Goal: Task Accomplishment & Management: Complete application form

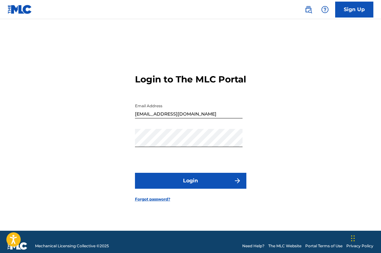
click at [215, 186] on button "Login" at bounding box center [190, 181] width 111 height 16
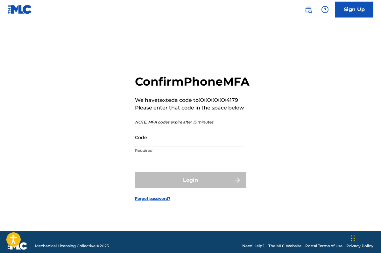
click at [165, 147] on input "Code" at bounding box center [189, 137] width 108 height 18
paste input "896123"
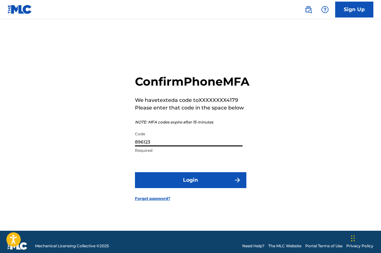
type input "896123"
click at [189, 188] on button "Login" at bounding box center [190, 180] width 111 height 16
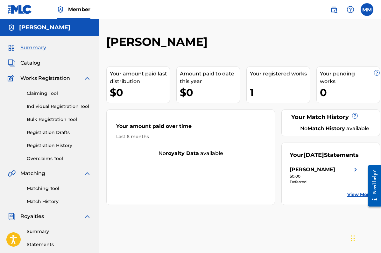
scroll to position [0, 0]
click at [35, 62] on span "Catalog" at bounding box center [30, 63] width 20 height 8
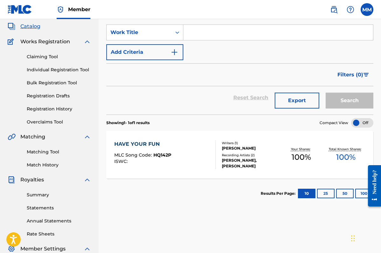
scroll to position [37, 0]
click at [156, 143] on div "HAVE YOUR FUN" at bounding box center [142, 144] width 57 height 8
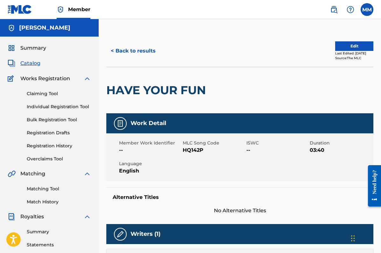
click at [84, 174] on img at bounding box center [87, 174] width 8 height 8
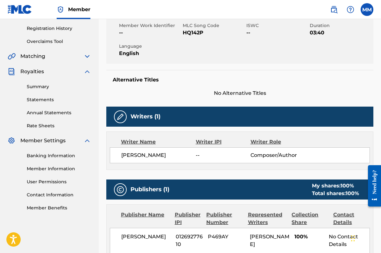
scroll to position [118, 0]
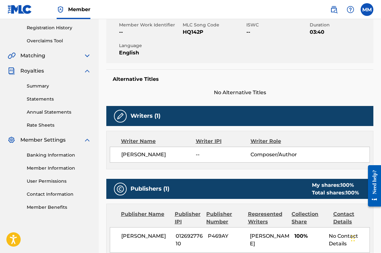
click at [87, 140] on img at bounding box center [87, 140] width 8 height 8
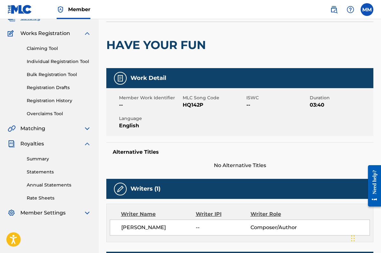
scroll to position [48, 0]
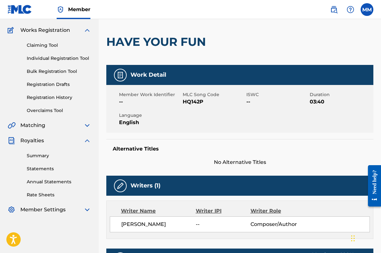
click at [49, 95] on link "Registration History" at bounding box center [59, 97] width 64 height 7
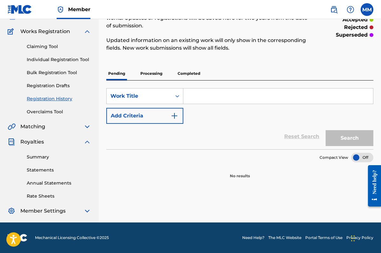
scroll to position [47, 0]
click at [150, 76] on p "Processing" at bounding box center [152, 73] width 26 height 13
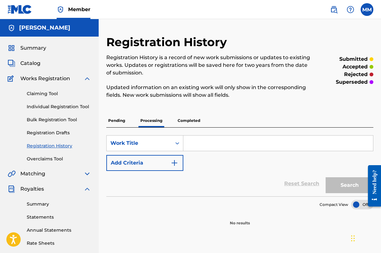
click at [186, 122] on p "Completed" at bounding box center [189, 120] width 26 height 13
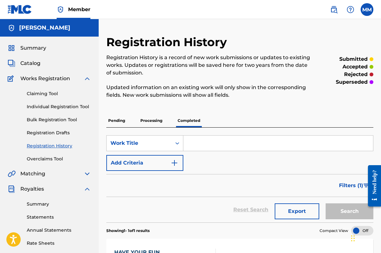
click at [47, 79] on span "Works Registration" at bounding box center [45, 79] width 50 height 8
click at [47, 92] on link "Claiming Tool" at bounding box center [59, 93] width 64 height 7
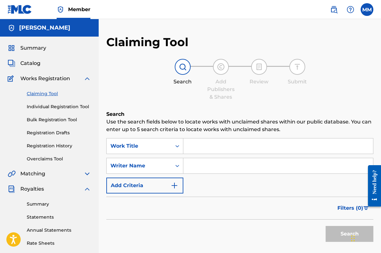
click at [35, 61] on span "Catalog" at bounding box center [30, 64] width 20 height 8
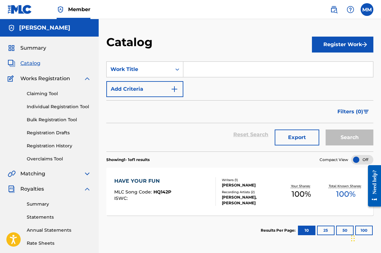
click at [327, 42] on button "Register Work" at bounding box center [342, 45] width 61 height 16
click at [325, 63] on link "Individual" at bounding box center [342, 65] width 61 height 15
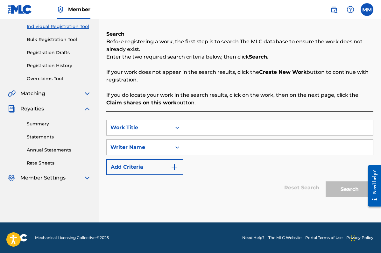
scroll to position [80, 0]
click at [206, 128] on input "Search Form" at bounding box center [278, 127] width 190 height 15
type input "Worthy (See"
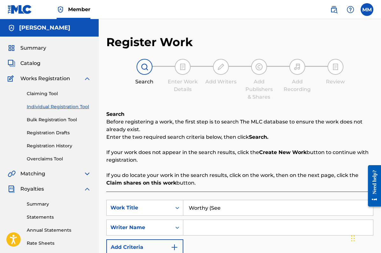
scroll to position [0, 0]
click at [34, 60] on span "Catalog" at bounding box center [30, 64] width 20 height 8
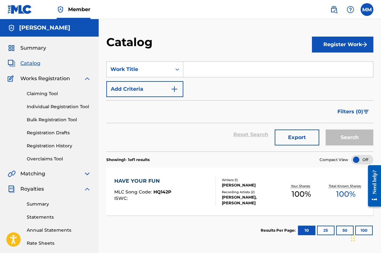
click at [332, 49] on button "Register Work" at bounding box center [342, 45] width 61 height 16
click at [328, 63] on link "Individual" at bounding box center [342, 65] width 61 height 15
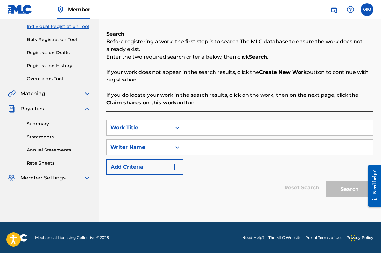
scroll to position [80, 0]
click at [198, 127] on input "Search Form" at bounding box center [278, 127] width 190 height 15
click at [177, 127] on icon "Search Form" at bounding box center [177, 128] width 6 height 6
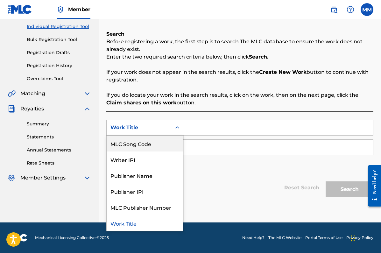
scroll to position [16, 0]
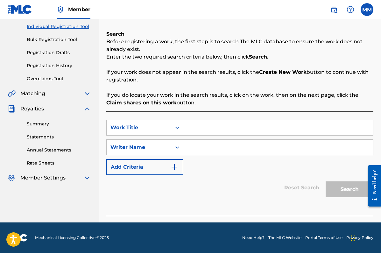
click at [192, 130] on input "Search Form" at bounding box center [278, 127] width 190 height 15
type input "Worthy (See a Future)"
click at [202, 149] on input "Search Form" at bounding box center [278, 147] width 190 height 15
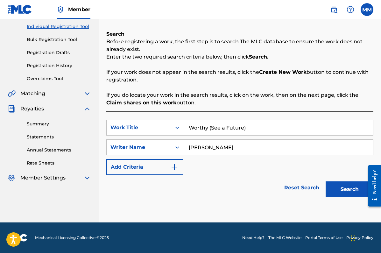
type input "[PERSON_NAME]"
click at [341, 189] on button "Search" at bounding box center [350, 190] width 48 height 16
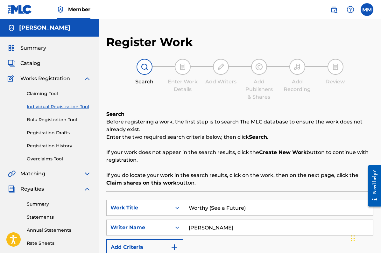
scroll to position [0, 0]
click at [30, 62] on span "Catalog" at bounding box center [30, 64] width 20 height 8
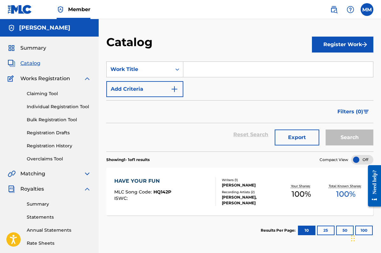
click at [322, 47] on button "Register Work" at bounding box center [342, 45] width 61 height 16
click at [324, 68] on link "Individual" at bounding box center [342, 65] width 61 height 15
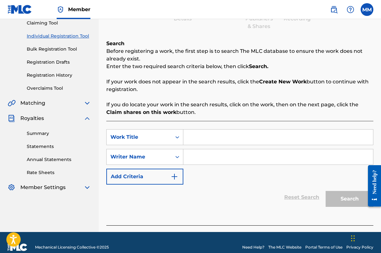
scroll to position [69, 0]
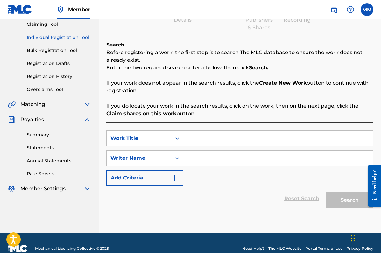
click at [202, 135] on input "Search Form" at bounding box center [278, 138] width 190 height 15
type input "Worthy (See a Future)"
click at [220, 161] on input "Search Form" at bounding box center [278, 158] width 190 height 15
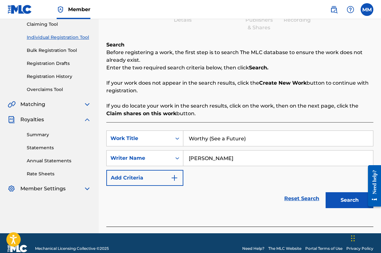
type input "[PERSON_NAME]"
click at [337, 196] on button "Search" at bounding box center [350, 200] width 48 height 16
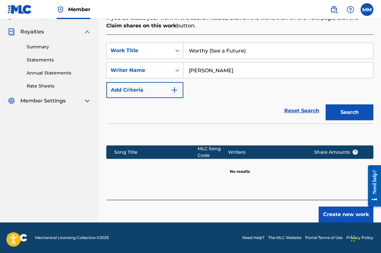
scroll to position [157, 0]
click at [334, 211] on button "Create new work" at bounding box center [346, 215] width 55 height 16
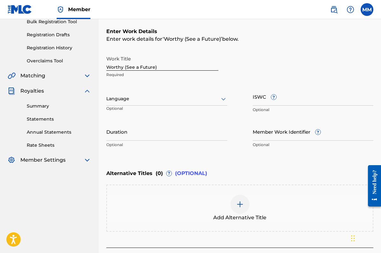
scroll to position [100, 0]
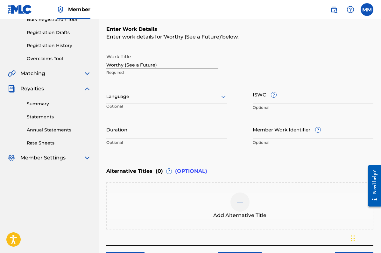
click at [225, 97] on icon at bounding box center [223, 97] width 4 height 3
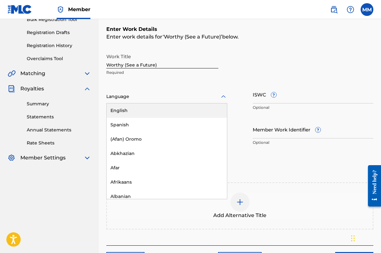
click at [175, 110] on div "English" at bounding box center [167, 111] width 120 height 14
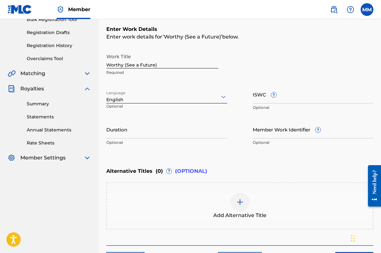
click at [295, 97] on input "ISWC ?" at bounding box center [313, 94] width 121 height 18
click at [166, 134] on input "Duration" at bounding box center [166, 129] width 121 height 18
type input "03:47"
click at [282, 133] on input "Member Work Identifier ?" at bounding box center [313, 129] width 121 height 18
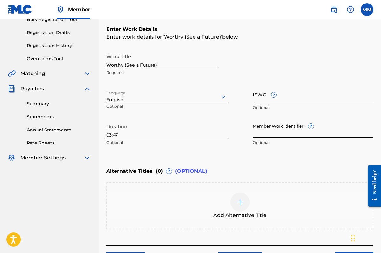
click at [237, 136] on div "Work Title Worthy (See a Future) Required Language English Optional ISWC ? Opti…" at bounding box center [239, 99] width 267 height 99
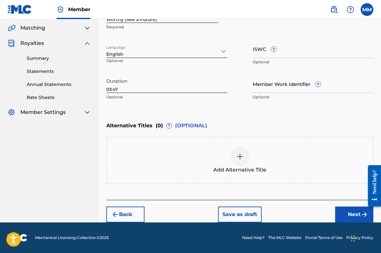
scroll to position [146, 0]
click at [266, 51] on input "ISWC ?" at bounding box center [313, 49] width 121 height 18
paste input "usdy42534270"
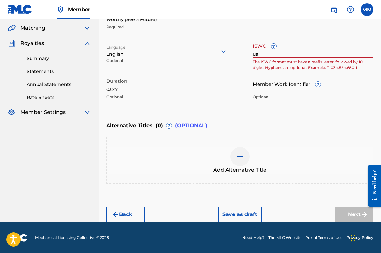
type input "u"
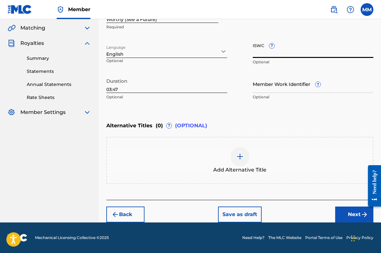
click at [348, 215] on button "Next" at bounding box center [354, 215] width 38 height 16
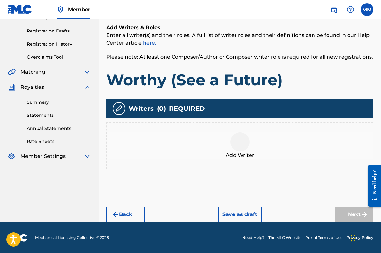
click at [237, 141] on img at bounding box center [240, 142] width 8 height 8
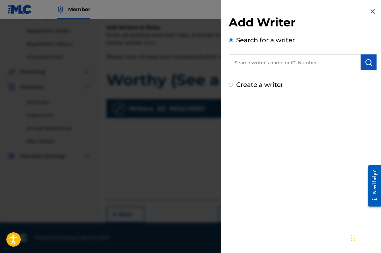
click at [267, 58] on input "text" at bounding box center [295, 62] width 132 height 16
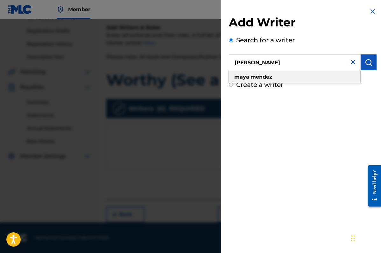
click at [255, 80] on strong "mendez" at bounding box center [262, 77] width 22 height 6
type input "[PERSON_NAME]"
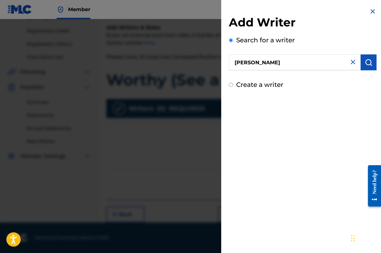
click at [369, 62] on img "submit" at bounding box center [369, 63] width 8 height 8
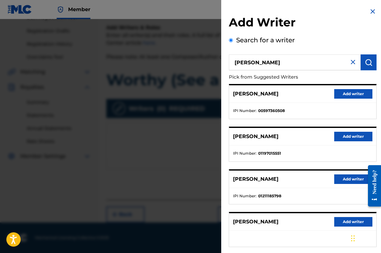
click at [340, 92] on button "Add writer" at bounding box center [353, 94] width 38 height 10
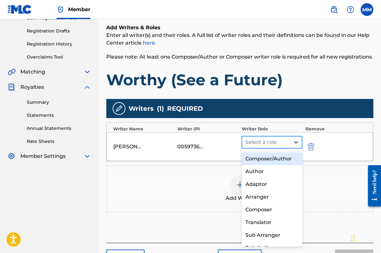
click at [296, 142] on icon at bounding box center [296, 142] width 6 height 6
click at [276, 159] on div "Composer/Author" at bounding box center [272, 159] width 61 height 13
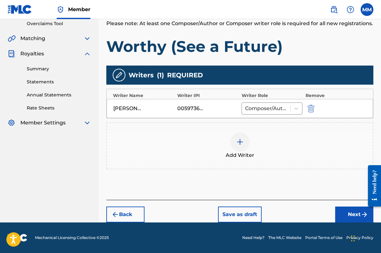
scroll to position [135, 0]
click at [347, 216] on button "Next" at bounding box center [354, 215] width 38 height 16
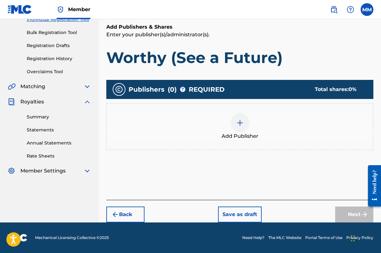
scroll to position [87, 0]
click at [242, 121] on img at bounding box center [240, 123] width 8 height 8
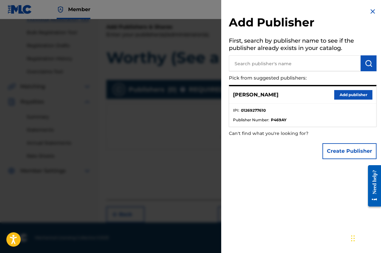
click at [256, 64] on input "text" at bounding box center [295, 63] width 132 height 16
click at [367, 65] on img "submit" at bounding box center [369, 64] width 8 height 8
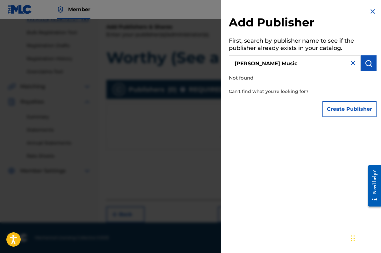
click at [293, 65] on input "[PERSON_NAME] Music" at bounding box center [295, 63] width 132 height 16
type input "[PERSON_NAME]"
click at [368, 64] on img "submit" at bounding box center [369, 64] width 8 height 8
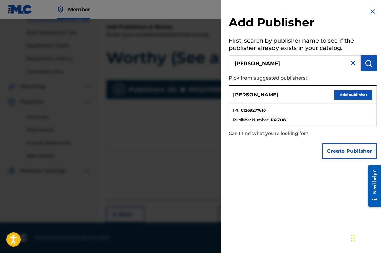
click at [352, 93] on button "Add publisher" at bounding box center [353, 95] width 38 height 10
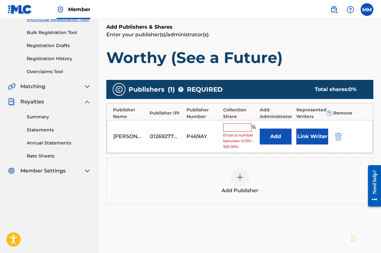
click at [242, 128] on input "text" at bounding box center [237, 128] width 29 height 8
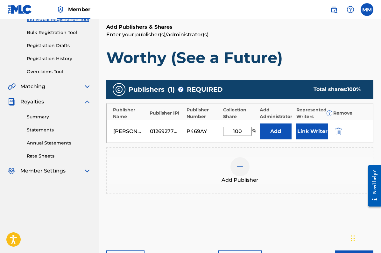
type input "100"
click at [275, 221] on div "Add Publishers & Shares Enter your publisher(s)/administrator(s). Worthy (See a…" at bounding box center [239, 133] width 267 height 221
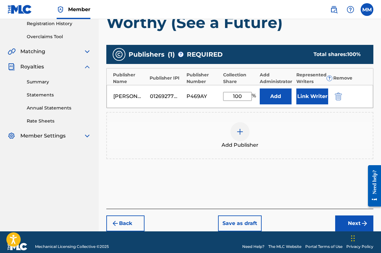
scroll to position [127, 0]
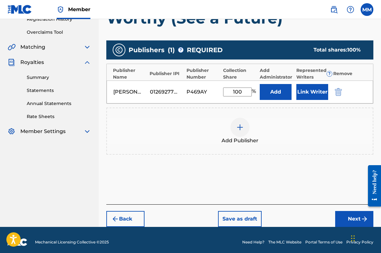
click at [352, 215] on button "Next" at bounding box center [354, 219] width 38 height 16
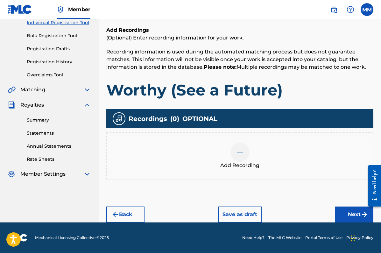
click at [240, 152] on img at bounding box center [240, 152] width 8 height 8
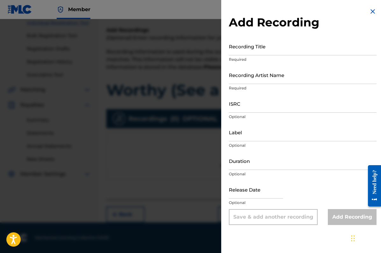
click at [263, 50] on input "Recording Title" at bounding box center [303, 46] width 148 height 18
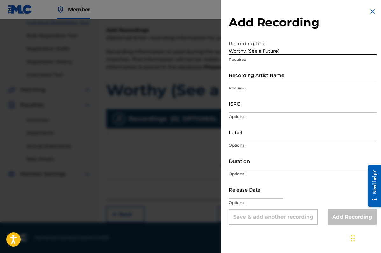
type input "Worthy (See a Future)"
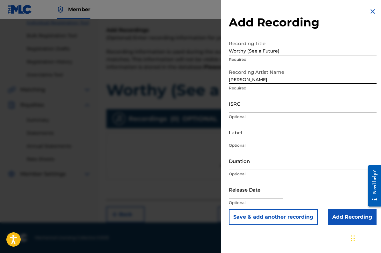
type input "[PERSON_NAME]"
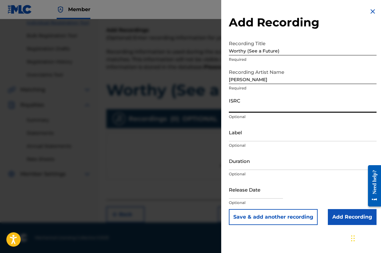
paste input "usdy42534270"
type input "usdy42534270"
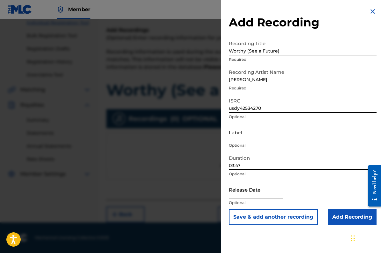
type input "03:47"
click at [257, 195] on input "text" at bounding box center [256, 190] width 54 height 18
select select "7"
select select "2025"
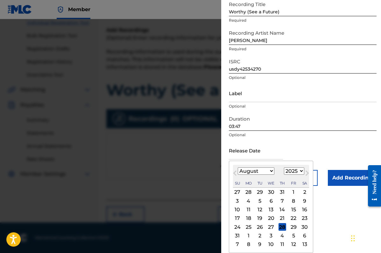
scroll to position [39, 0]
select select "3"
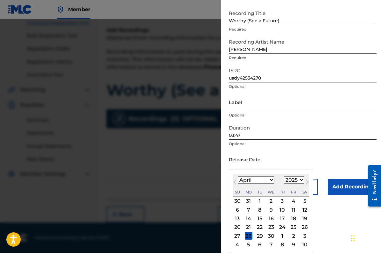
click at [290, 227] on div "25" at bounding box center [294, 228] width 8 height 8
type input "[DATE]"
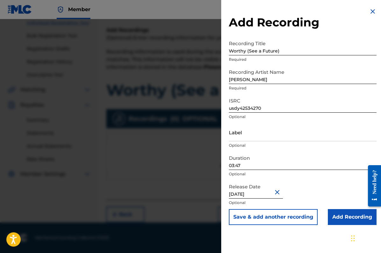
click at [342, 216] on input "Add Recording" at bounding box center [352, 217] width 49 height 16
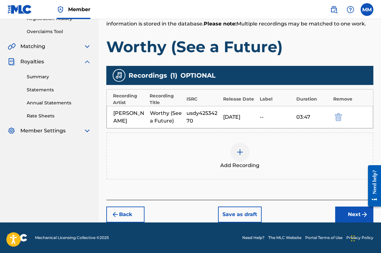
scroll to position [127, 0]
click at [356, 214] on button "Next" at bounding box center [354, 215] width 38 height 16
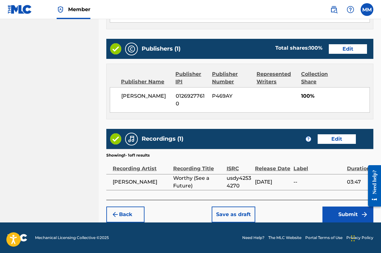
scroll to position [300, 0]
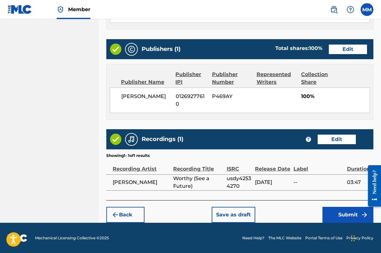
click at [341, 214] on button "Submit" at bounding box center [348, 215] width 51 height 16
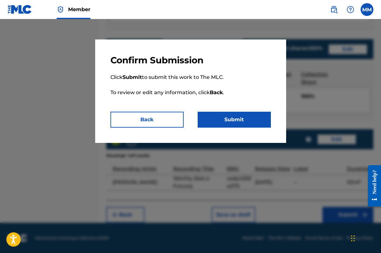
click at [230, 118] on button "Submit" at bounding box center [234, 120] width 73 height 16
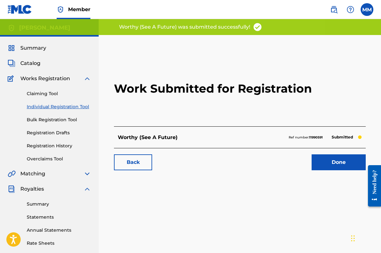
click at [331, 160] on link "Done" at bounding box center [339, 162] width 54 height 16
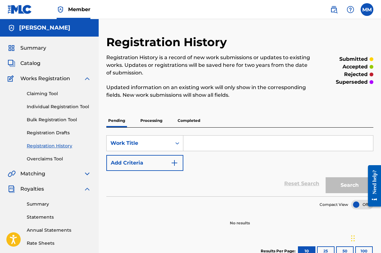
click at [147, 120] on p "Processing" at bounding box center [152, 120] width 26 height 13
click at [183, 122] on p "Completed" at bounding box center [189, 120] width 26 height 13
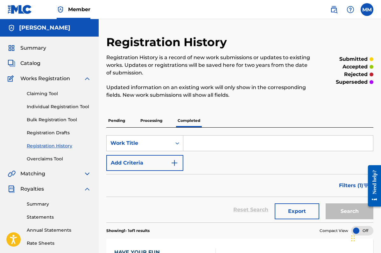
click at [156, 119] on p "Processing" at bounding box center [152, 120] width 26 height 13
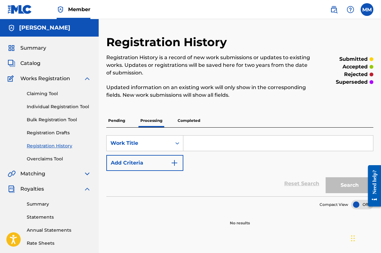
click at [35, 61] on span "Catalog" at bounding box center [30, 64] width 20 height 8
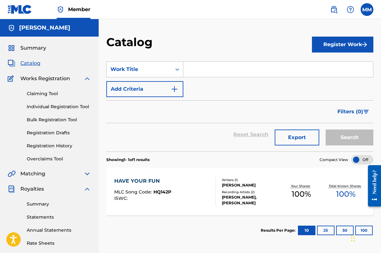
click at [340, 45] on button "Register Work" at bounding box center [342, 45] width 61 height 16
click at [326, 65] on link "Individual" at bounding box center [342, 65] width 61 height 15
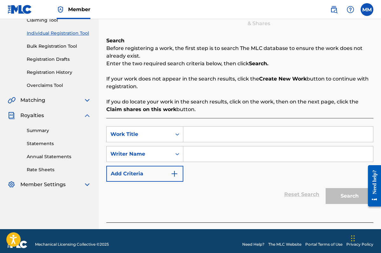
scroll to position [74, 0]
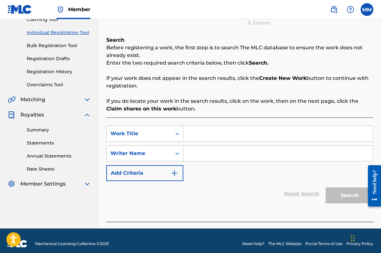
click at [205, 135] on input "Search Form" at bounding box center [278, 133] width 190 height 15
type input "Through and Through"
click at [240, 154] on input "Search Form" at bounding box center [278, 153] width 190 height 15
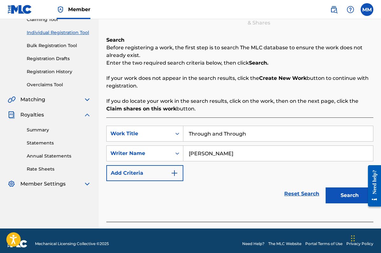
type input "[PERSON_NAME]"
click at [344, 195] on button "Search" at bounding box center [350, 196] width 48 height 16
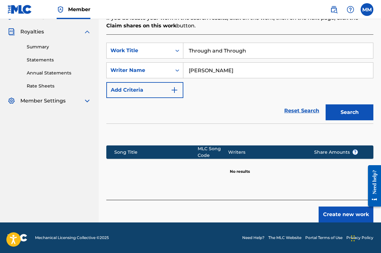
click at [343, 216] on button "Create new work" at bounding box center [346, 215] width 55 height 16
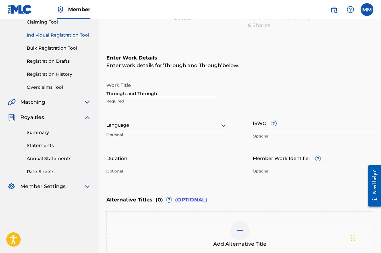
scroll to position [72, 0]
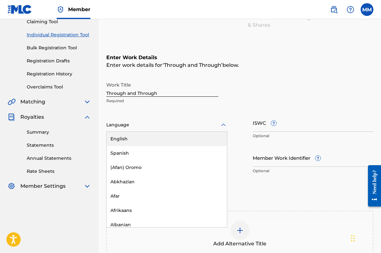
click at [224, 123] on icon at bounding box center [224, 125] width 8 height 8
click at [185, 139] on div "English" at bounding box center [167, 139] width 120 height 14
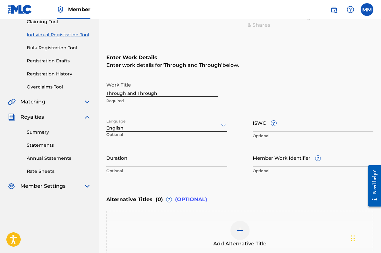
click at [167, 159] on input "Duration" at bounding box center [166, 158] width 121 height 18
type input "03:40"
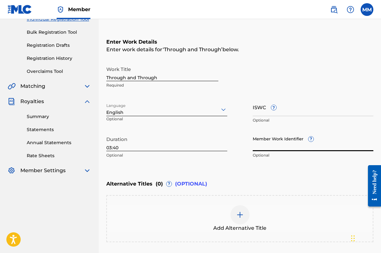
scroll to position [146, 0]
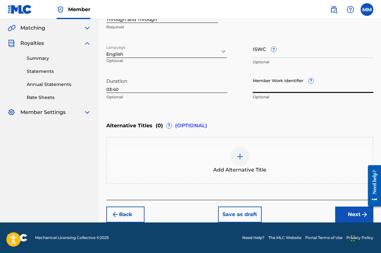
click at [348, 217] on button "Next" at bounding box center [354, 215] width 38 height 16
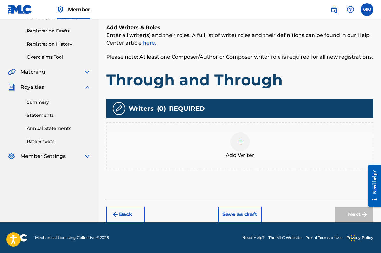
scroll to position [102, 0]
click at [238, 143] on img at bounding box center [240, 142] width 8 height 8
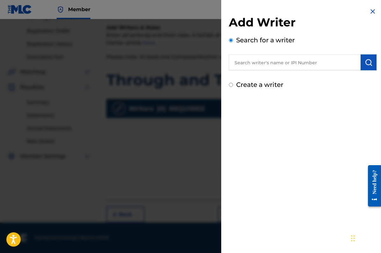
click at [247, 62] on input "text" at bounding box center [295, 62] width 132 height 16
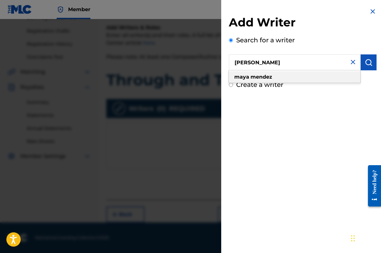
click at [262, 75] on strong "mendez" at bounding box center [262, 77] width 22 height 6
type input "[PERSON_NAME]"
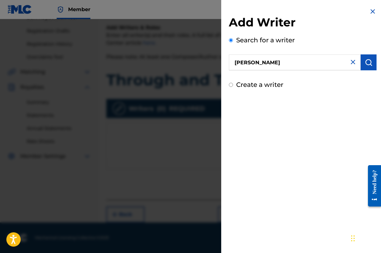
click at [367, 67] on button "submit" at bounding box center [369, 62] width 16 height 16
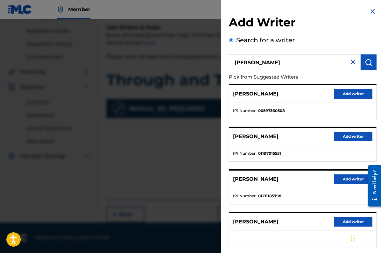
click at [349, 93] on button "Add writer" at bounding box center [353, 94] width 38 height 10
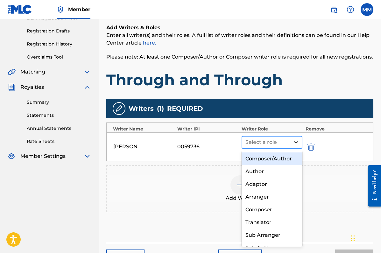
click at [294, 141] on icon at bounding box center [296, 142] width 6 height 6
click at [273, 157] on div "Composer/Author" at bounding box center [272, 159] width 61 height 13
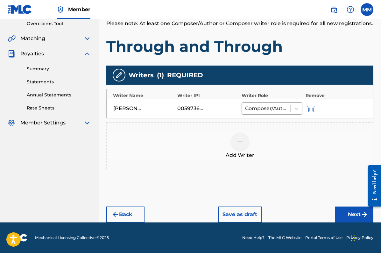
click at [346, 213] on button "Next" at bounding box center [354, 215] width 38 height 16
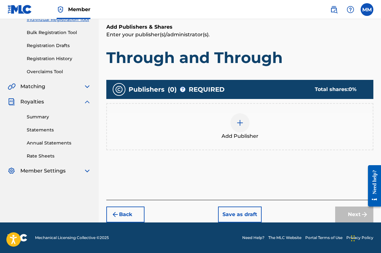
scroll to position [87, 0]
click at [241, 123] on img at bounding box center [240, 123] width 8 height 8
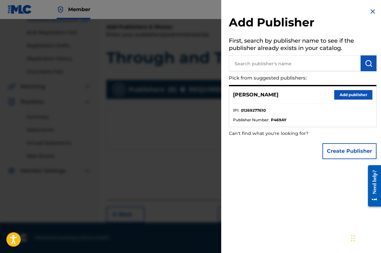
click at [345, 94] on button "Add publisher" at bounding box center [353, 95] width 38 height 10
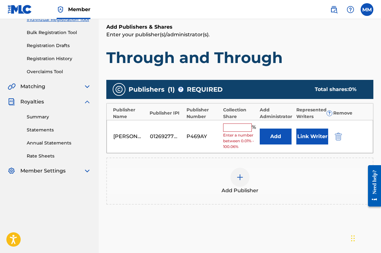
click at [243, 127] on input "text" at bounding box center [237, 128] width 29 height 8
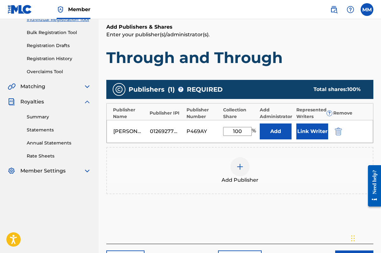
type input "100"
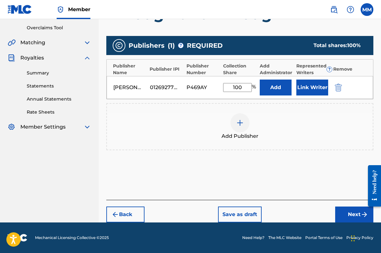
click at [349, 212] on button "Next" at bounding box center [354, 215] width 38 height 16
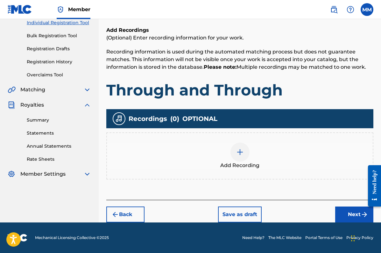
scroll to position [84, 0]
click at [237, 149] on img at bounding box center [240, 152] width 8 height 8
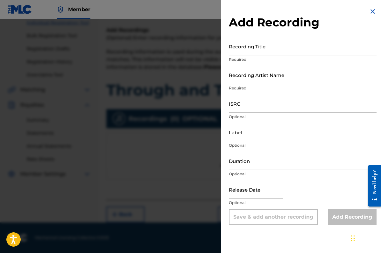
click at [260, 48] on input "Recording Title" at bounding box center [303, 46] width 148 height 18
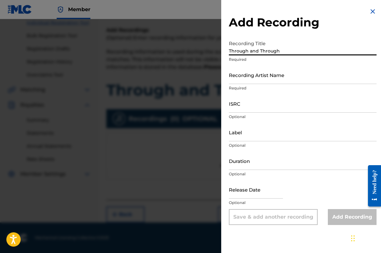
type input "Through and Through"
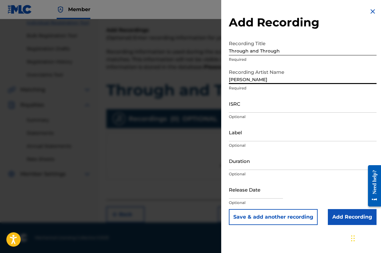
type input "[PERSON_NAME]"
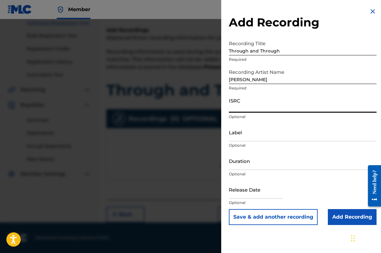
paste input "usl4q2577217"
type input "usl4q2577217"
click at [260, 166] on input "Duration" at bounding box center [303, 161] width 148 height 18
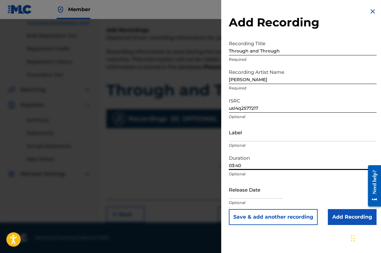
type input "03:40"
type input "[DATE]"
click at [344, 218] on input "Add Recording" at bounding box center [352, 217] width 49 height 16
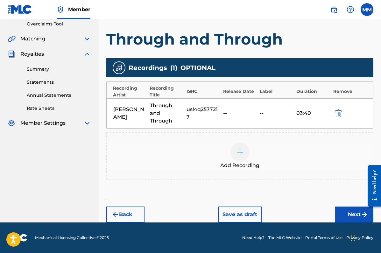
scroll to position [135, 0]
click at [226, 112] on div "--" at bounding box center [239, 114] width 33 height 8
click at [346, 215] on button "Next" at bounding box center [354, 215] width 38 height 16
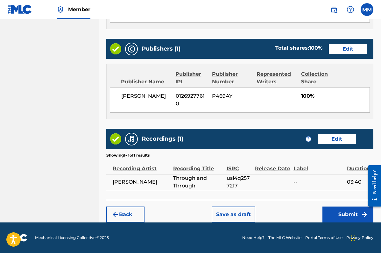
scroll to position [300, 0]
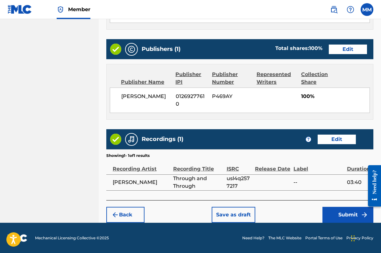
click at [333, 137] on button "Edit" at bounding box center [337, 140] width 38 height 10
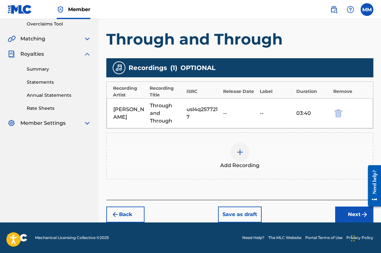
scroll to position [135, 0]
click at [188, 109] on div "usl4q2577217" at bounding box center [203, 113] width 33 height 15
click at [351, 213] on button "Next" at bounding box center [354, 215] width 38 height 16
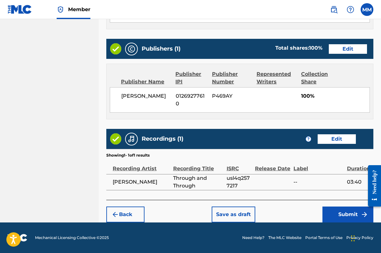
scroll to position [300, 0]
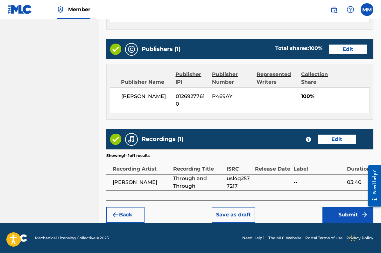
click at [345, 216] on button "Submit" at bounding box center [348, 215] width 51 height 16
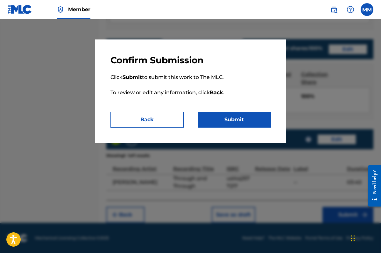
click at [231, 122] on button "Submit" at bounding box center [234, 120] width 73 height 16
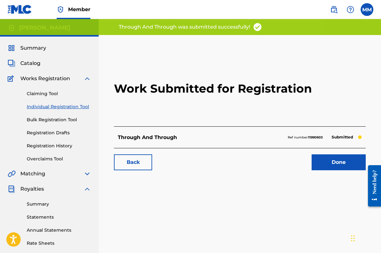
click at [338, 163] on link "Done" at bounding box center [339, 162] width 54 height 16
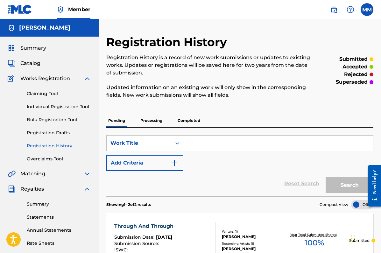
click at [369, 11] on label at bounding box center [367, 9] width 13 height 13
click at [367, 10] on input "MM [PERSON_NAME] [EMAIL_ADDRESS][DOMAIN_NAME] Notification Preferences Profile …" at bounding box center [367, 10] width 0 height 0
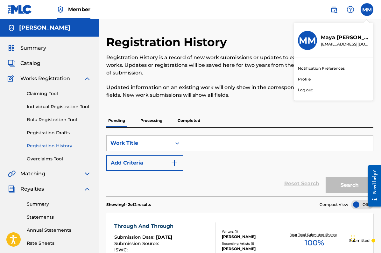
click at [231, 48] on div "Registration History Registration History is a record of new work submissions o…" at bounding box center [209, 70] width 206 height 71
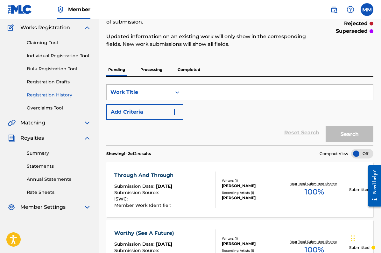
scroll to position [52, 0]
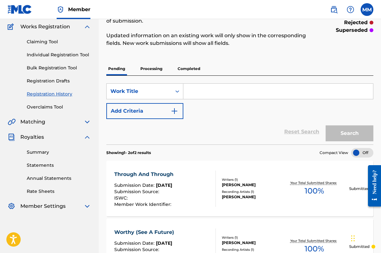
click at [87, 121] on img at bounding box center [87, 122] width 8 height 8
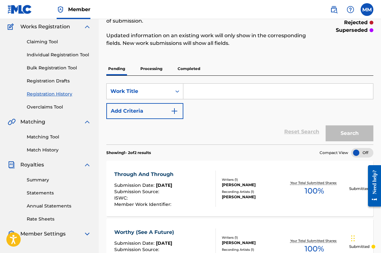
click at [87, 121] on img at bounding box center [87, 122] width 8 height 8
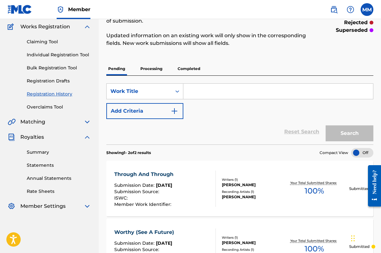
click at [87, 122] on img at bounding box center [87, 122] width 8 height 8
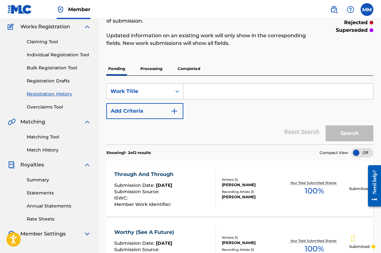
click at [87, 122] on img at bounding box center [87, 122] width 8 height 8
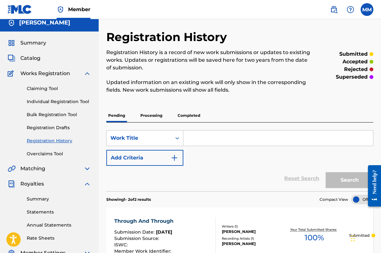
scroll to position [5, 0]
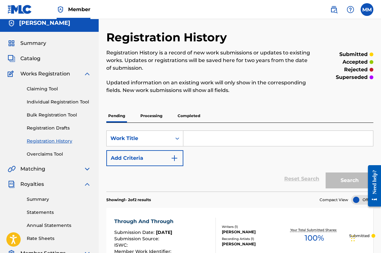
click at [45, 88] on link "Claiming Tool" at bounding box center [59, 89] width 64 height 7
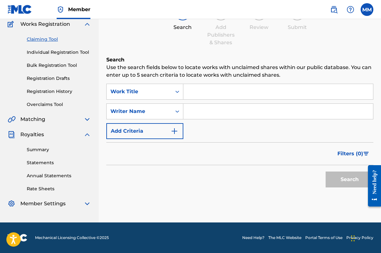
scroll to position [54, 0]
click at [85, 201] on img at bounding box center [87, 204] width 8 height 8
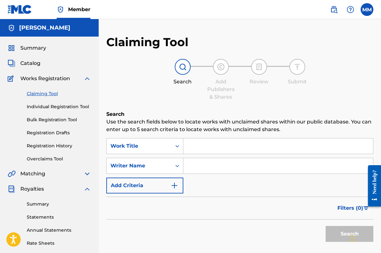
scroll to position [0, 0]
click at [366, 10] on label at bounding box center [367, 9] width 13 height 13
click at [367, 10] on input "MM [PERSON_NAME] [EMAIL_ADDRESS][DOMAIN_NAME] Notification Preferences Profile …" at bounding box center [367, 10] width 0 height 0
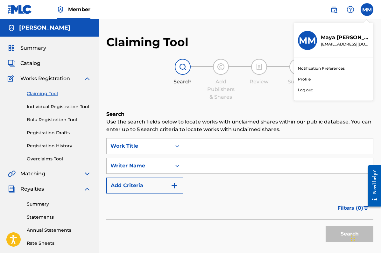
click at [237, 39] on div "Claiming Tool Search Add Publishers & Shares Review Submit Search Use the searc…" at bounding box center [239, 156] width 267 height 242
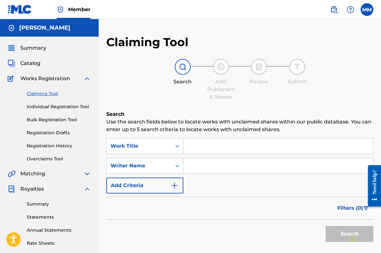
click at [38, 49] on span "Summary" at bounding box center [33, 48] width 26 height 8
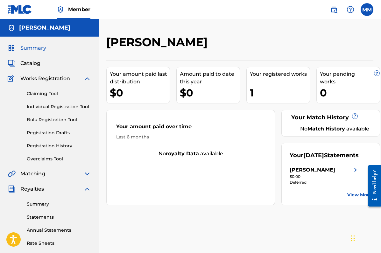
click at [31, 62] on span "Catalog" at bounding box center [30, 64] width 20 height 8
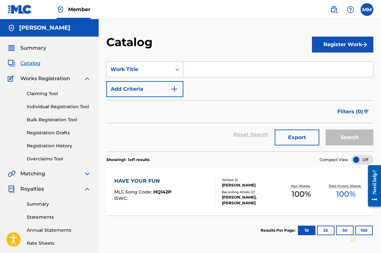
click at [44, 79] on span "Works Registration" at bounding box center [45, 79] width 50 height 8
click at [51, 95] on link "Claiming Tool" at bounding box center [59, 93] width 64 height 7
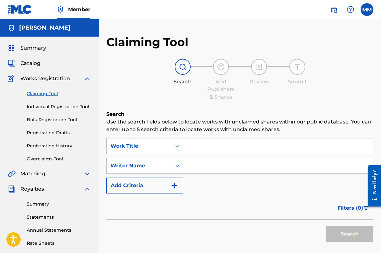
click at [48, 107] on link "Individual Registration Tool" at bounding box center [59, 107] width 64 height 7
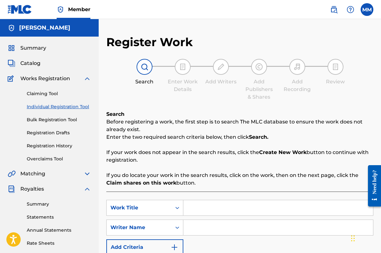
click at [48, 121] on link "Bulk Registration Tool" at bounding box center [59, 120] width 64 height 7
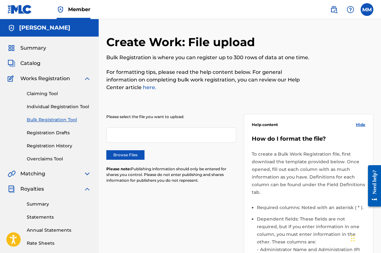
click at [52, 134] on link "Registration Drafts" at bounding box center [59, 133] width 64 height 7
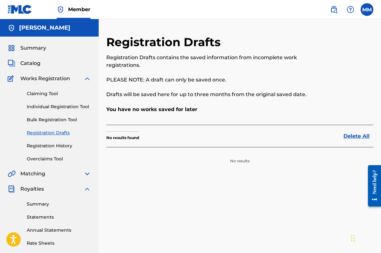
click at [52, 147] on link "Registration History" at bounding box center [59, 146] width 64 height 7
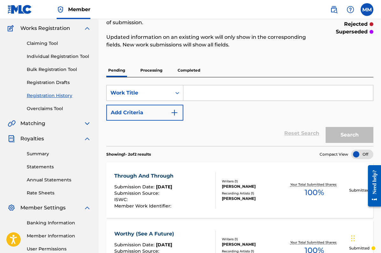
scroll to position [47, 0]
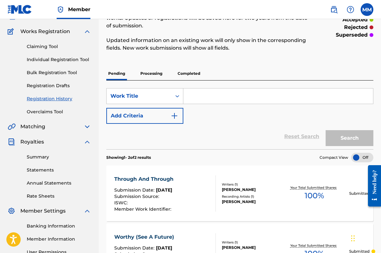
click at [39, 159] on link "Summary" at bounding box center [59, 157] width 64 height 7
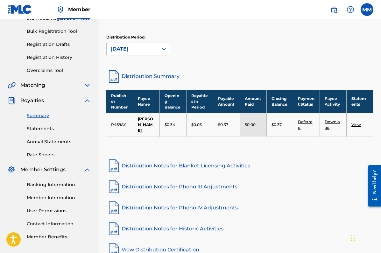
scroll to position [93, 0]
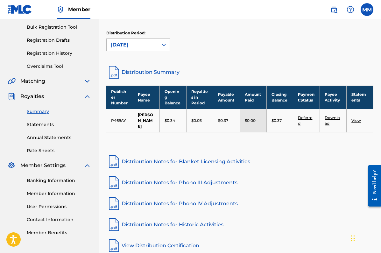
click at [161, 46] on icon at bounding box center [164, 45] width 6 height 6
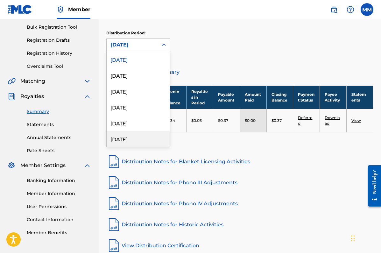
click at [137, 137] on div "[DATE]" at bounding box center [138, 139] width 63 height 16
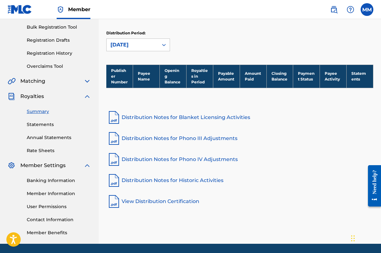
click at [163, 47] on icon at bounding box center [164, 45] width 6 height 6
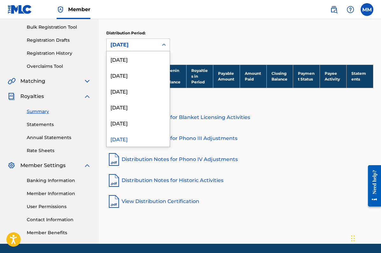
scroll to position [5, 0]
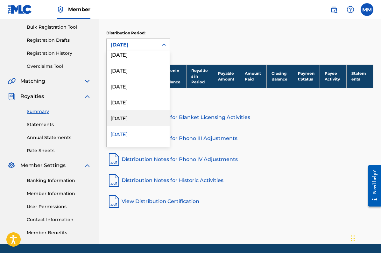
click at [144, 117] on div "[DATE]" at bounding box center [138, 118] width 63 height 16
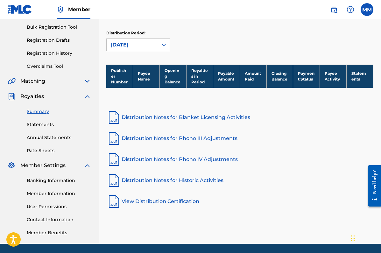
click at [165, 45] on icon at bounding box center [164, 45] width 4 height 2
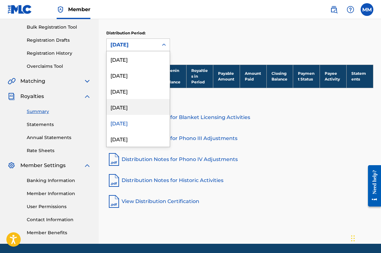
click at [145, 103] on div "[DATE]" at bounding box center [138, 107] width 63 height 16
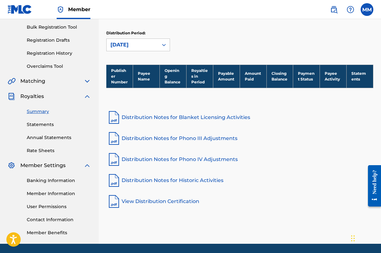
click at [164, 40] on div at bounding box center [163, 44] width 11 height 11
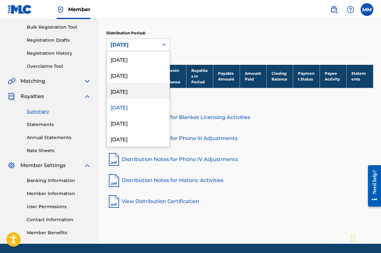
click at [148, 88] on div "[DATE]" at bounding box center [138, 91] width 63 height 16
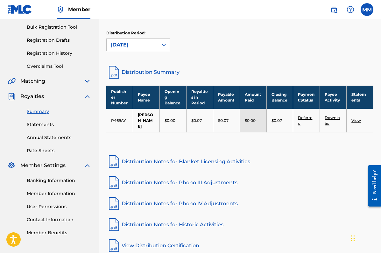
click at [357, 118] on link "View" at bounding box center [357, 120] width 10 height 5
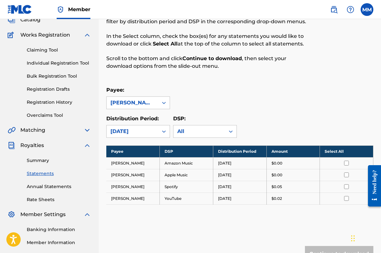
scroll to position [44, 0]
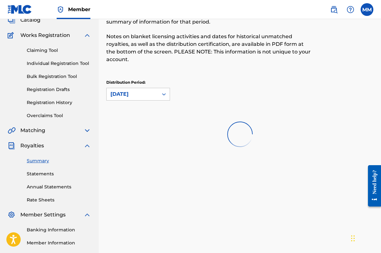
scroll to position [93, 0]
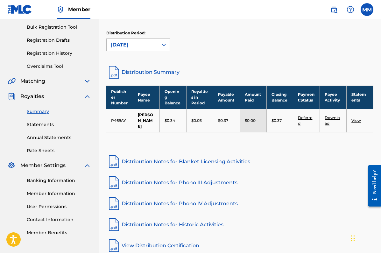
click at [161, 47] on div at bounding box center [163, 44] width 11 height 11
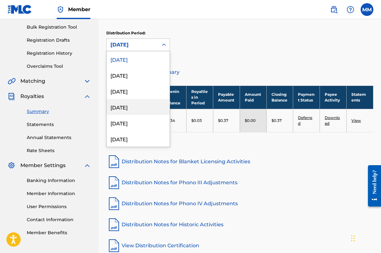
click at [329, 185] on div "Royalties Select your desired distribution period from the drop-down menu to se…" at bounding box center [239, 97] width 267 height 311
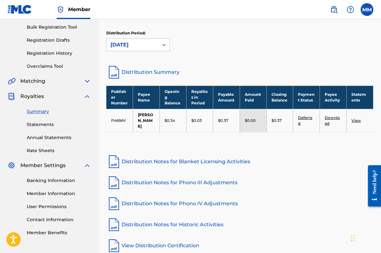
click at [355, 118] on link "View" at bounding box center [357, 120] width 10 height 5
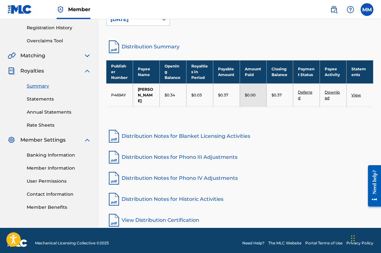
scroll to position [118, 0]
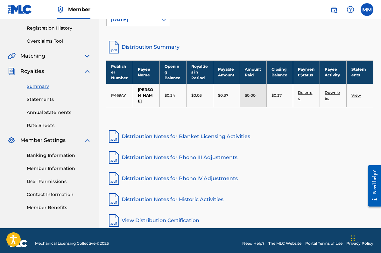
click at [208, 132] on link "Distribution Notes for Blanket Licensing Activities" at bounding box center [239, 136] width 267 height 15
click at [159, 213] on link "View Distribution Certification" at bounding box center [239, 220] width 267 height 15
click at [264, 179] on link "Distribution Notes for Phono IV Adjustments" at bounding box center [239, 178] width 267 height 15
click at [255, 118] on div "Royalties Select your desired distribution period from the drop-down menu to se…" at bounding box center [239, 72] width 267 height 311
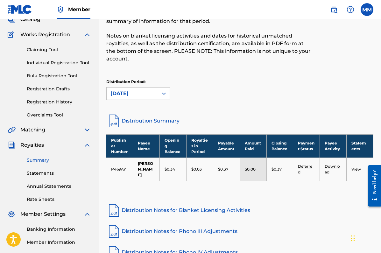
scroll to position [36, 0]
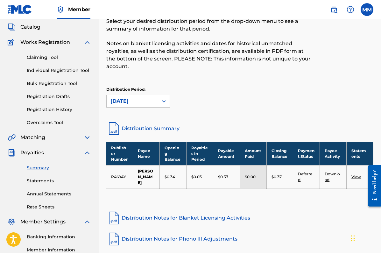
click at [165, 128] on link "Distribution Summary" at bounding box center [239, 128] width 267 height 15
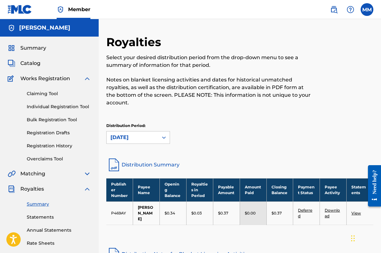
scroll to position [0, 0]
click at [368, 11] on label at bounding box center [367, 9] width 13 height 13
click at [367, 10] on input "MM [PERSON_NAME] [EMAIL_ADDRESS][DOMAIN_NAME] Notification Preferences Profile …" at bounding box center [367, 10] width 0 height 0
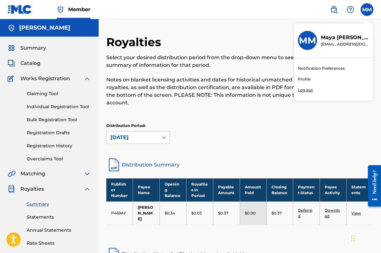
click at [308, 90] on p "Log out" at bounding box center [305, 90] width 15 height 6
click at [367, 10] on input "MM [PERSON_NAME] [EMAIL_ADDRESS][DOMAIN_NAME] Notification Preferences Profile …" at bounding box center [367, 10] width 0 height 0
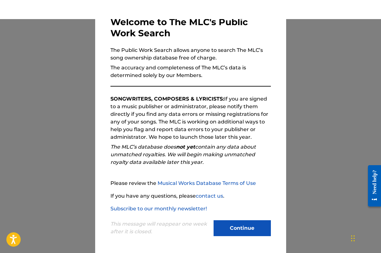
scroll to position [38, 0]
click at [238, 227] on button "Continue" at bounding box center [242, 228] width 57 height 16
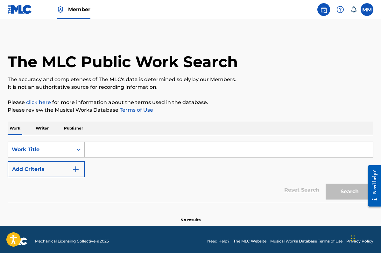
click at [114, 150] on input "Search Form" at bounding box center [229, 149] width 289 height 15
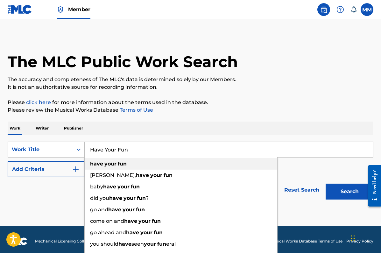
click at [111, 163] on strong "your" at bounding box center [110, 164] width 12 height 6
type input "have your fun"
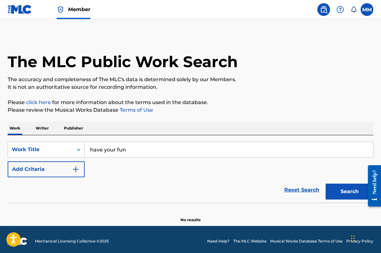
click at [344, 192] on button "Search" at bounding box center [350, 192] width 48 height 16
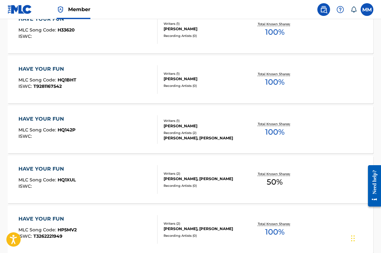
scroll to position [310, 0]
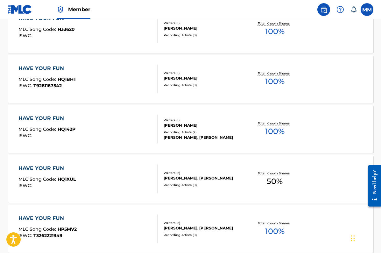
click at [176, 127] on div "[PERSON_NAME]" at bounding box center [204, 126] width 81 height 6
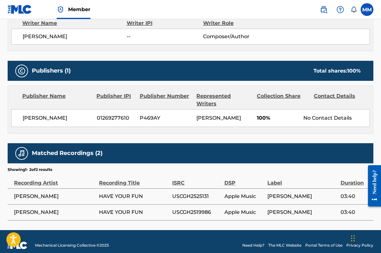
scroll to position [236, 0]
